Goal: Task Accomplishment & Management: Use online tool/utility

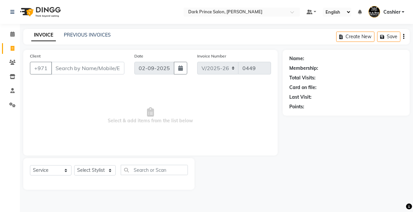
select select "8540"
select select "service"
click at [81, 73] on input "Client" at bounding box center [87, 68] width 73 height 13
click at [81, 67] on input "Client" at bounding box center [87, 68] width 73 height 13
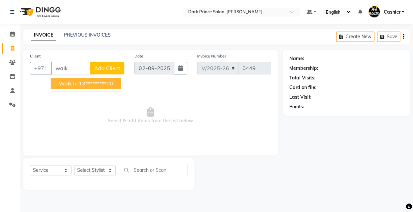
click at [85, 84] on ngb-highlight "13*********00" at bounding box center [96, 83] width 34 height 7
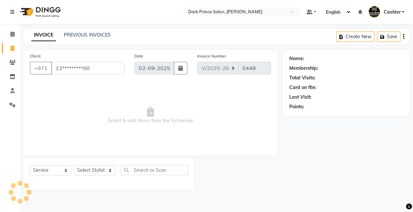
type input "13*********00"
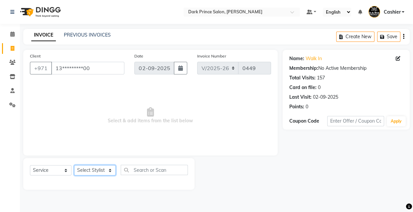
click at [108, 171] on select "Select Stylist [PERSON_NAME] [PERSON_NAME]" at bounding box center [95, 170] width 42 height 10
select select "84431"
click at [74, 165] on select "Select Stylist [PERSON_NAME] [PERSON_NAME]" at bounding box center [95, 170] width 42 height 10
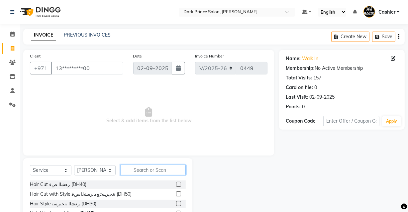
click at [133, 168] on input "text" at bounding box center [153, 170] width 65 height 10
type input "h"
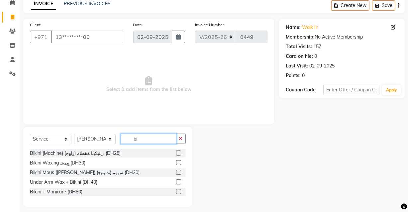
scroll to position [36, 0]
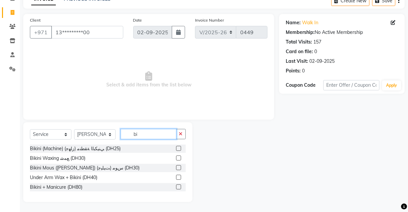
type input "bi"
click at [177, 169] on label at bounding box center [178, 167] width 5 height 5
click at [177, 169] on input "checkbox" at bounding box center [178, 168] width 4 height 4
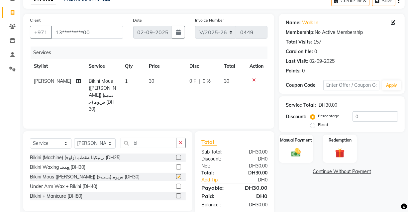
checkbox input "false"
click at [295, 144] on div "Manual Payment" at bounding box center [296, 149] width 35 height 30
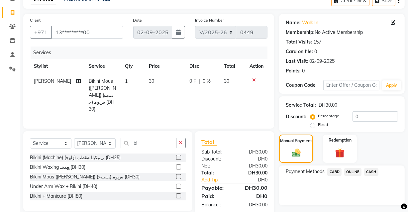
click at [376, 172] on span "CASH" at bounding box center [372, 172] width 14 height 8
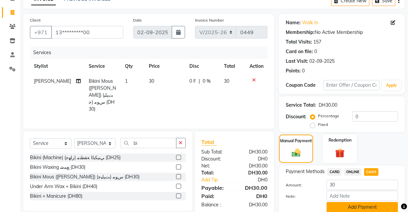
click at [382, 208] on button "Add Payment" at bounding box center [363, 207] width 72 height 10
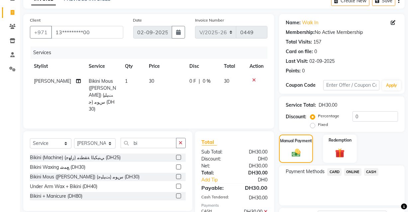
scroll to position [90, 0]
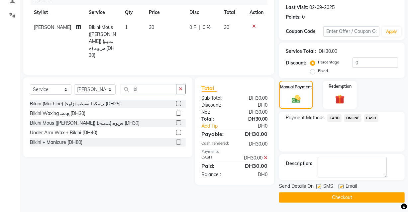
drag, startPoint x: 370, startPoint y: 192, endPoint x: 371, endPoint y: 196, distance: 4.8
click at [371, 196] on div "Send Details On SMS Email Checkout" at bounding box center [342, 193] width 126 height 20
click at [371, 196] on button "Checkout" at bounding box center [342, 198] width 126 height 10
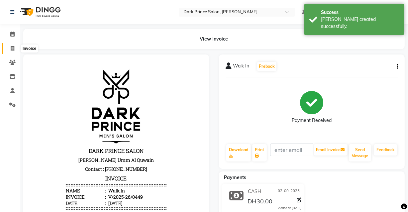
click at [12, 46] on icon at bounding box center [13, 48] width 4 height 5
select select "service"
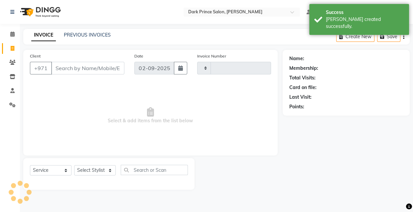
type input "0450"
select select "8540"
